Goal: Use online tool/utility: Utilize a website feature to perform a specific function

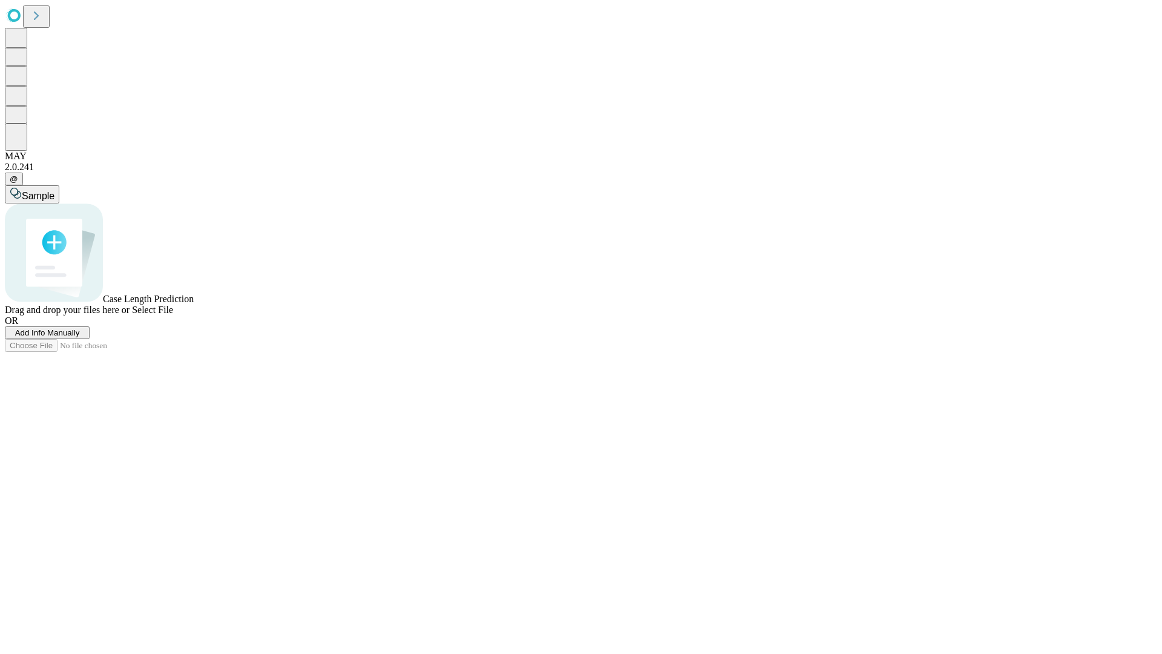
click at [173, 315] on span "Select File" at bounding box center [152, 309] width 41 height 10
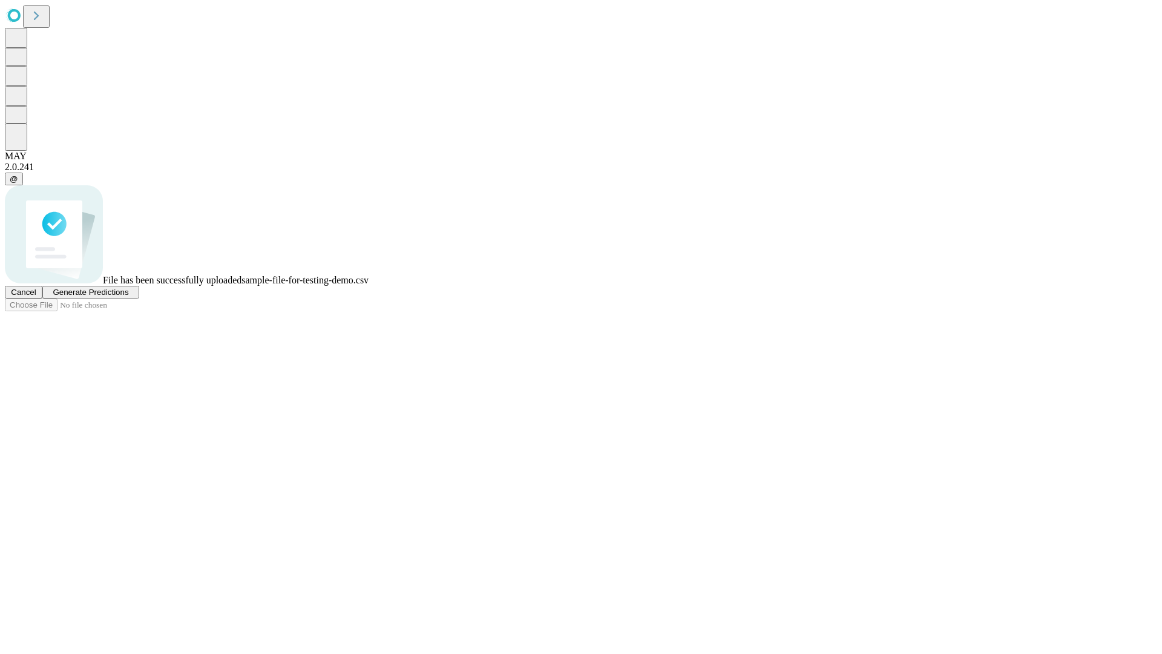
click at [128, 297] on span "Generate Predictions" at bounding box center [91, 291] width 76 height 9
